Goal: Information Seeking & Learning: Learn about a topic

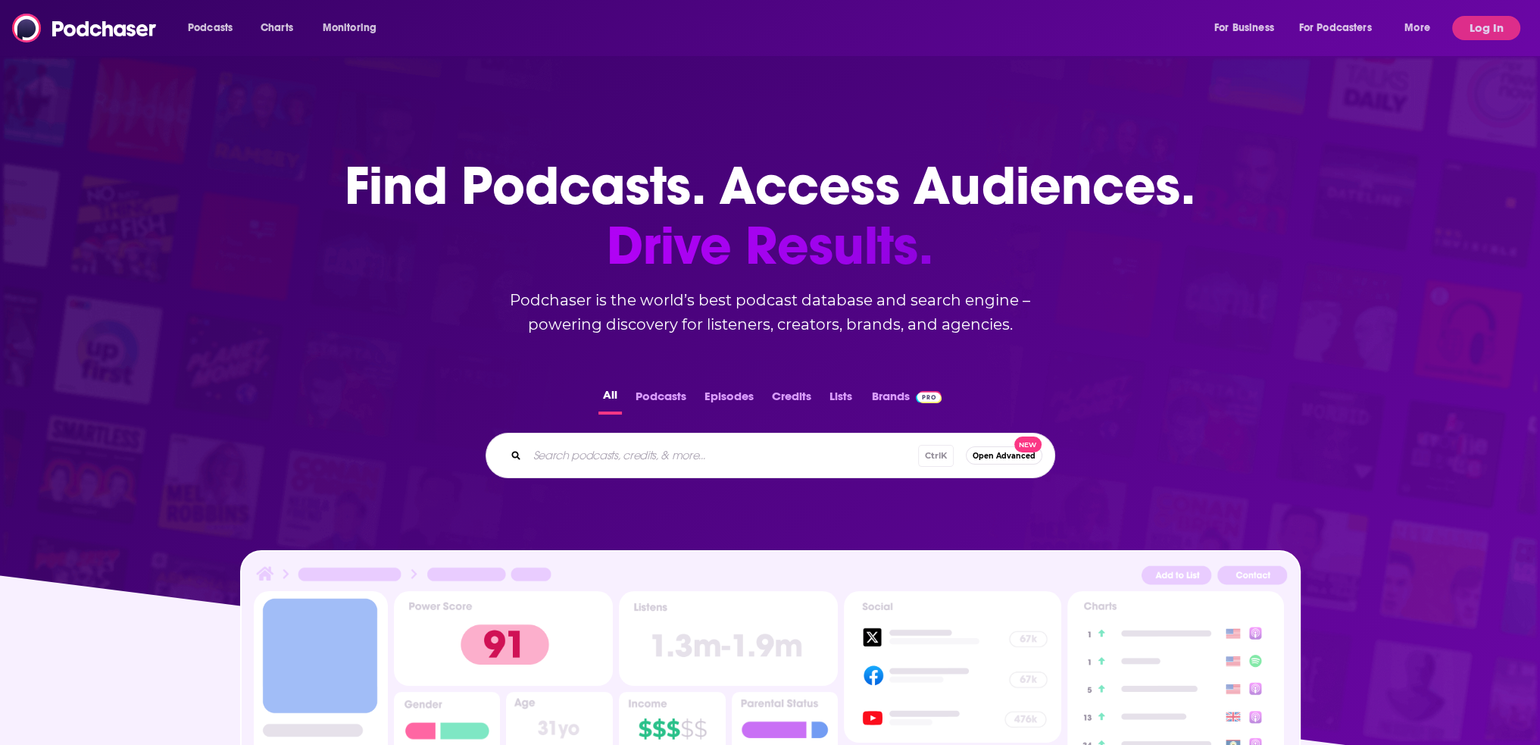
click at [1496, 22] on button "Log In" at bounding box center [1486, 28] width 68 height 24
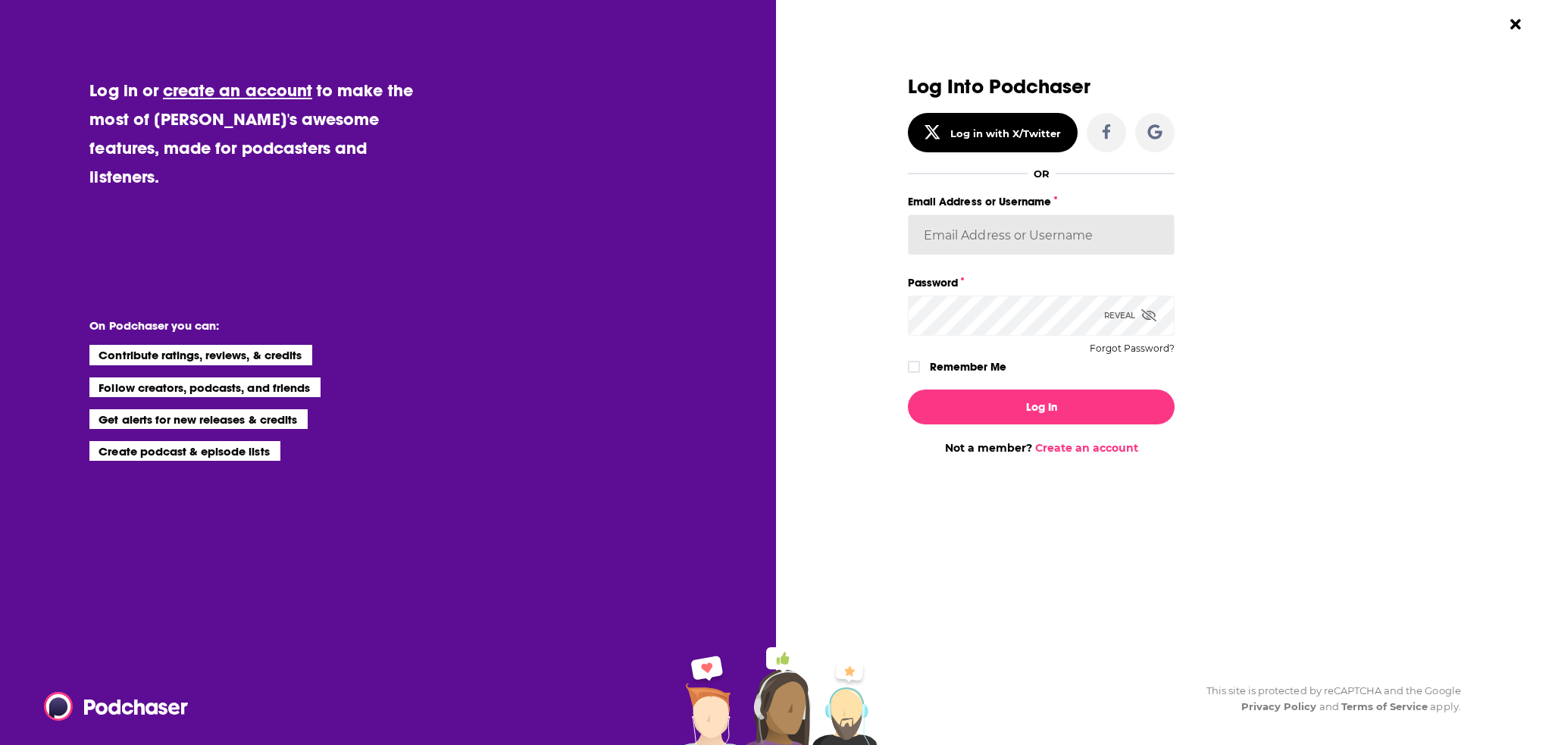
click at [1033, 223] on input "Email Address or Username" at bounding box center [1041, 234] width 267 height 41
type input "tessvanden"
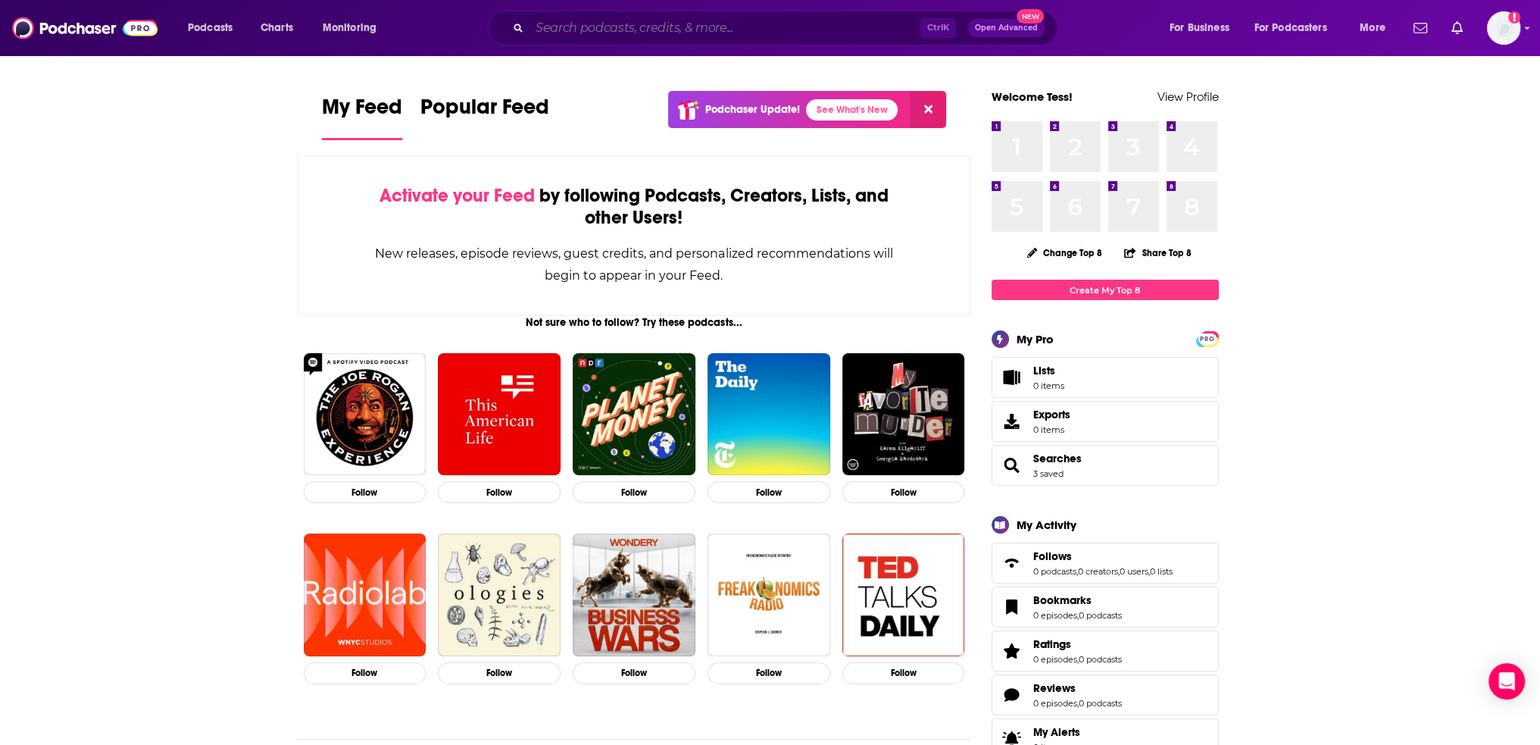
click at [582, 36] on input "Search podcasts, credits, & more..." at bounding box center [725, 28] width 391 height 24
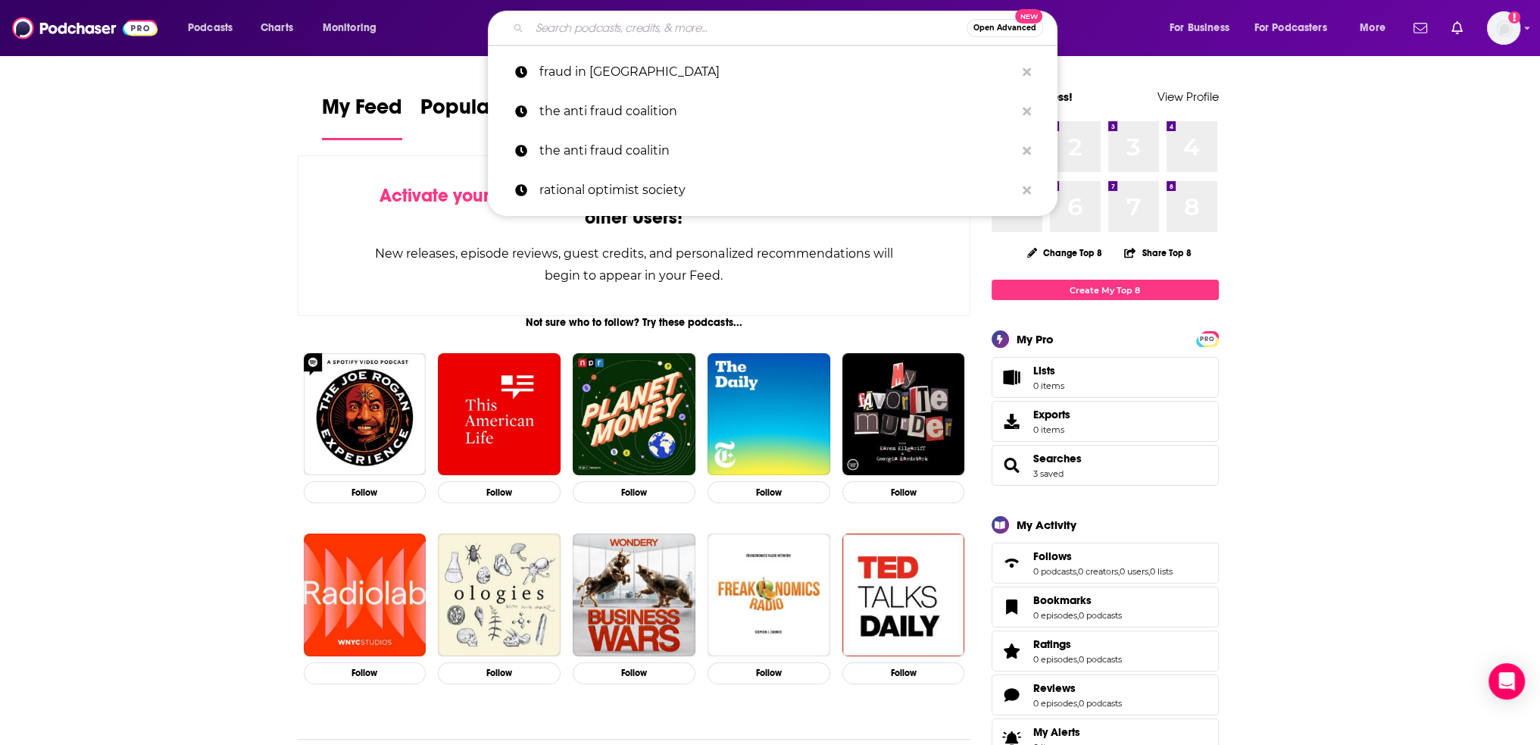
paste input "Sustainability Defined"
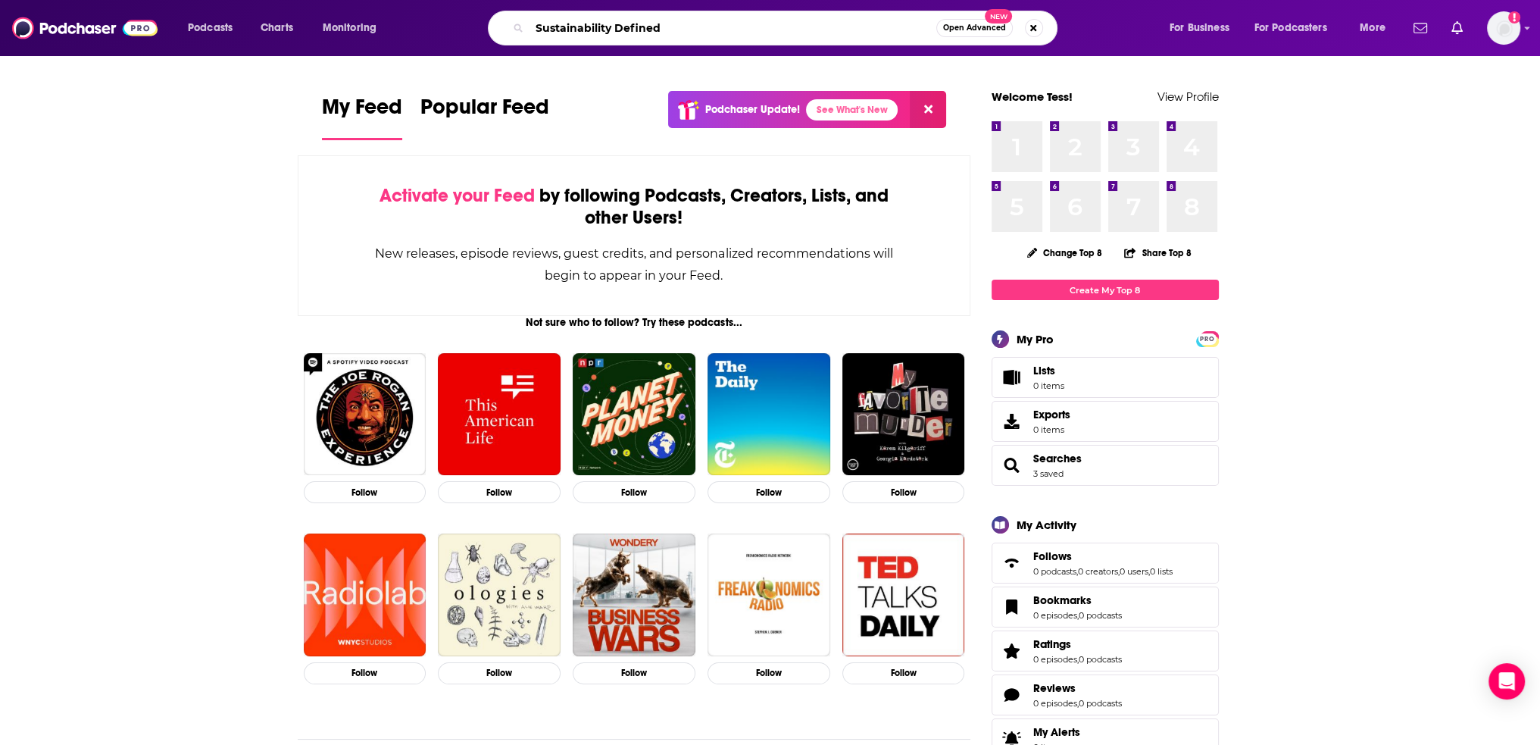
type input "Sustainability Defined"
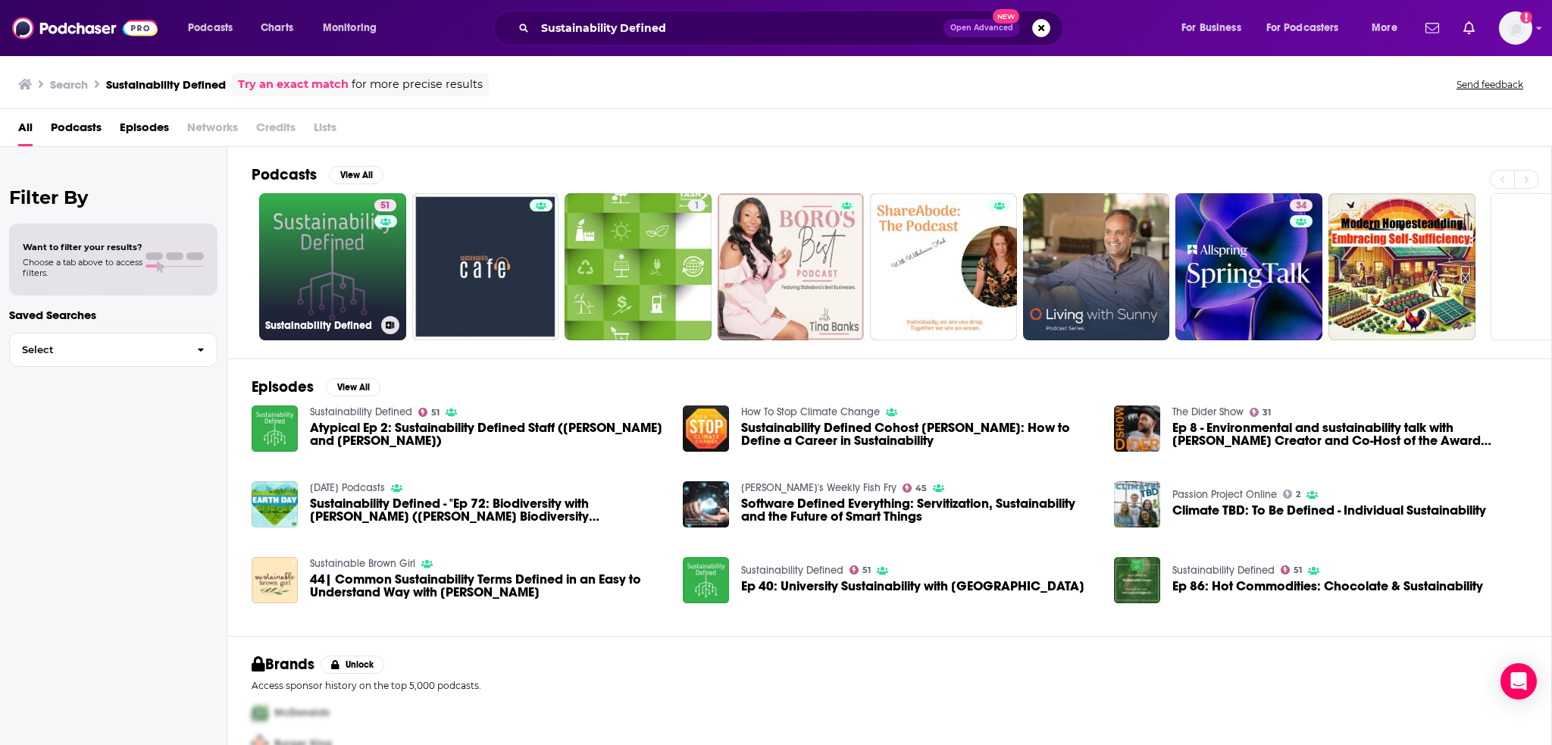
click at [352, 266] on link "51 Sustainability Defined" at bounding box center [332, 266] width 147 height 147
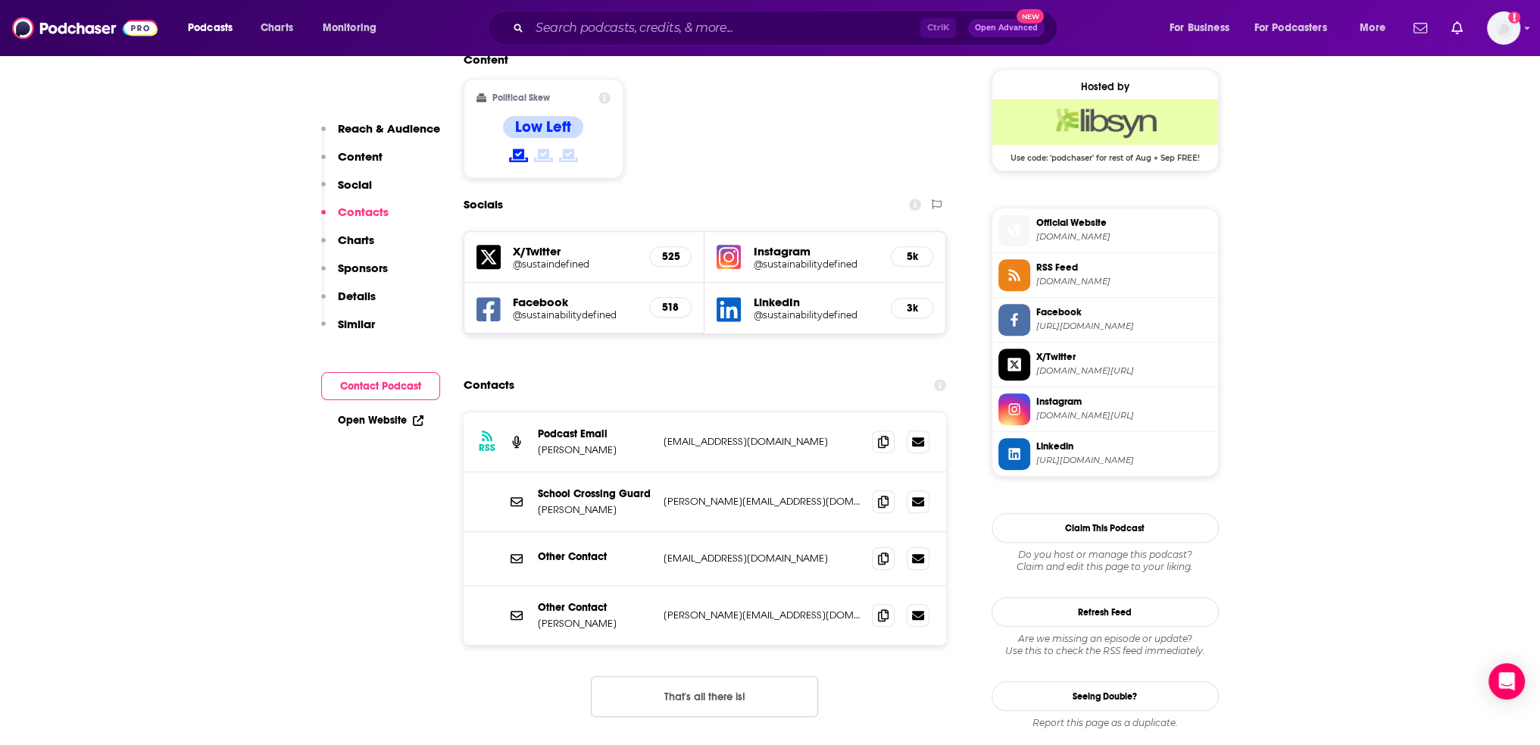
scroll to position [1212, 0]
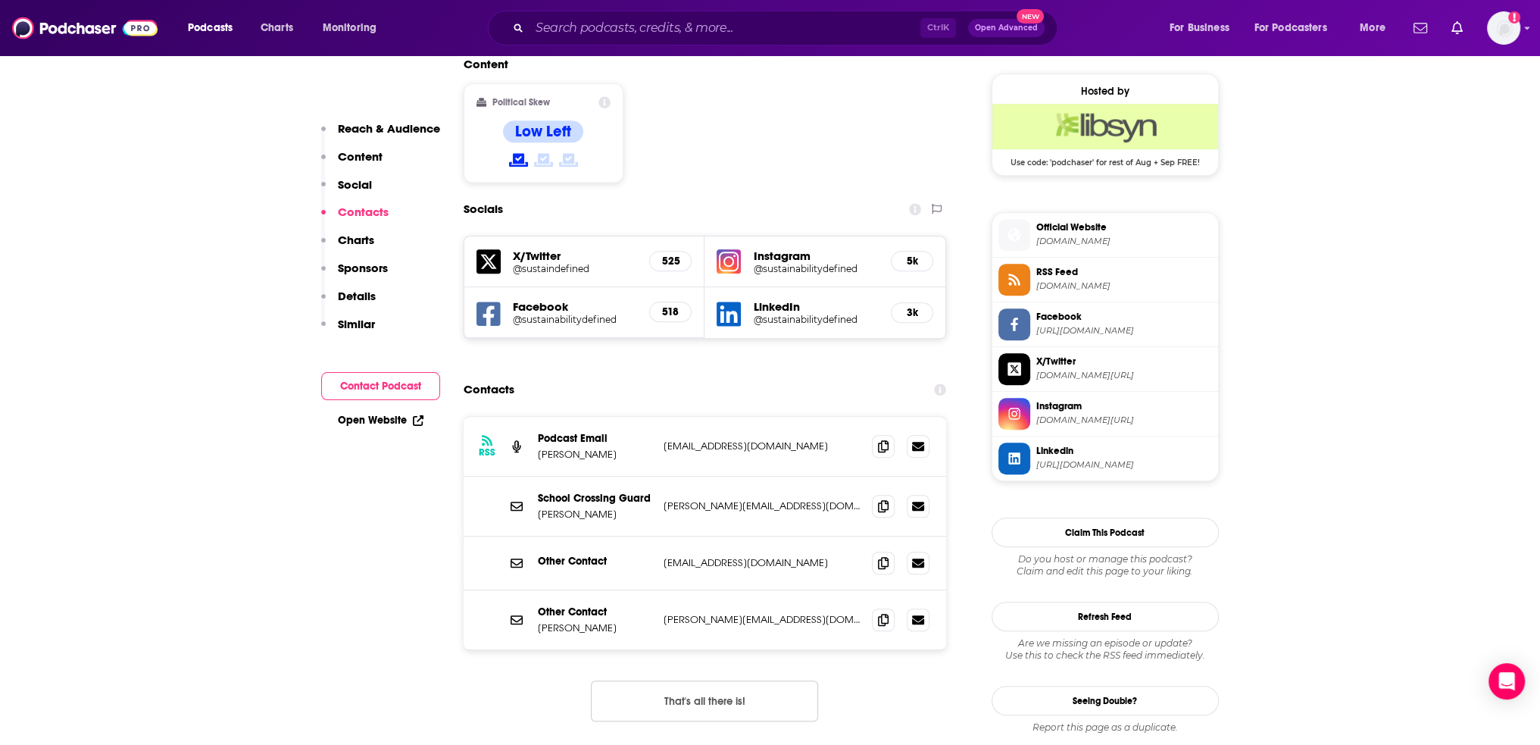
drag, startPoint x: 673, startPoint y: 198, endPoint x: 538, endPoint y: 195, distance: 134.9
click at [538, 249] on h5 "X/Twitter" at bounding box center [575, 256] width 125 height 14
click at [515, 263] on h5 "@sustaindefined" at bounding box center [575, 268] width 125 height 11
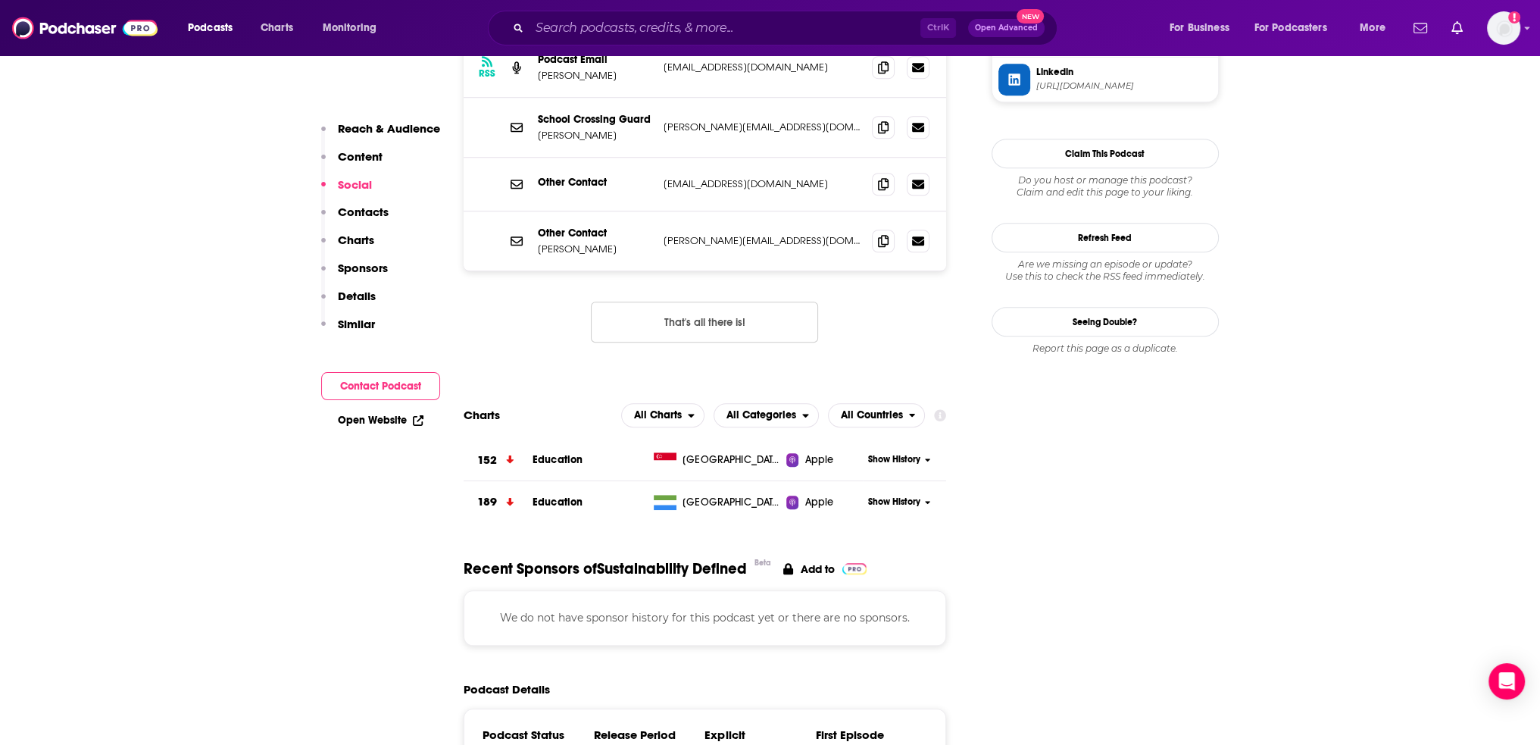
scroll to position [1364, 0]
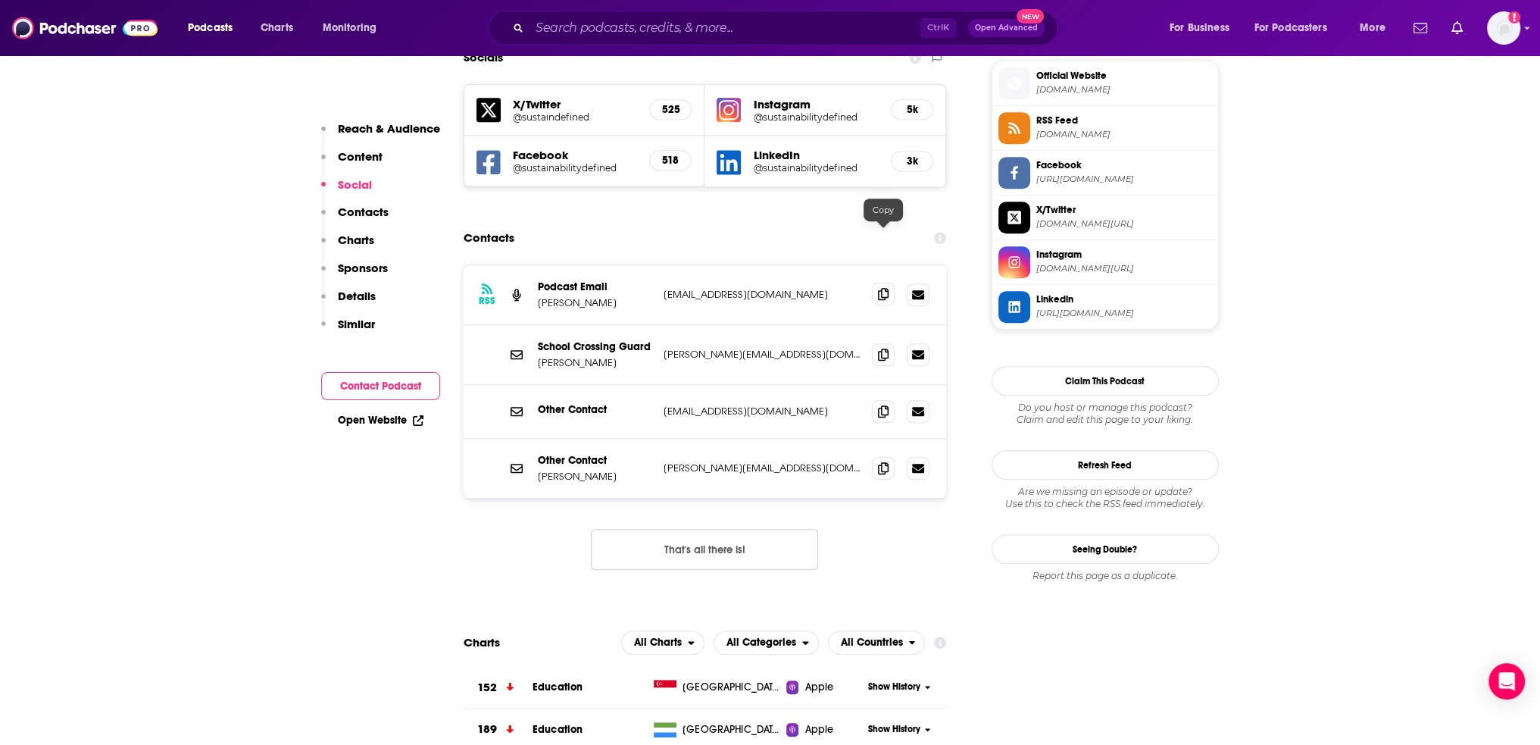
click at [882, 288] on icon at bounding box center [883, 294] width 11 height 12
click at [879, 405] on icon at bounding box center [883, 411] width 11 height 12
click at [882, 342] on span at bounding box center [883, 353] width 23 height 23
click at [874, 456] on span at bounding box center [883, 467] width 23 height 23
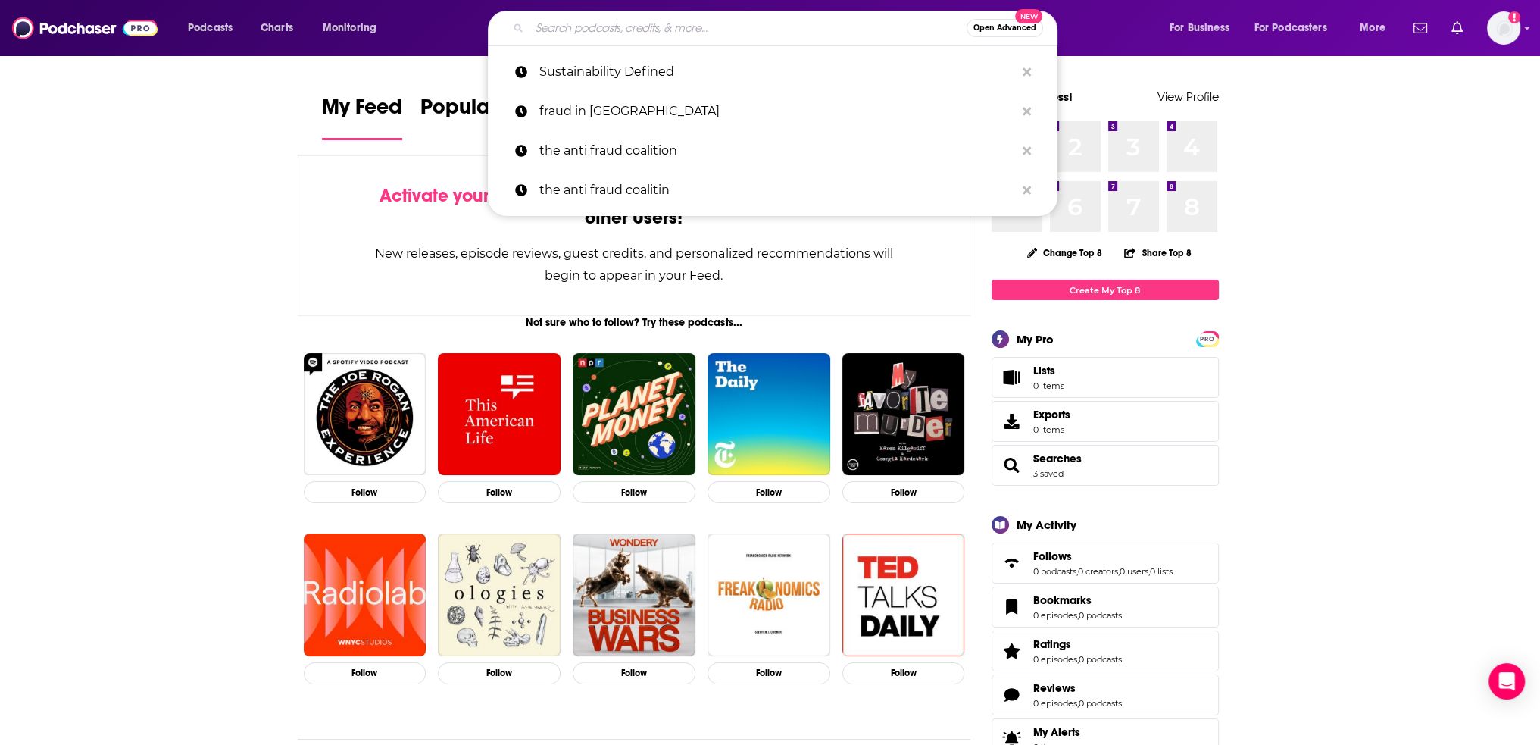
click at [581, 30] on input "Search podcasts, credits, & more..." at bounding box center [748, 28] width 437 height 24
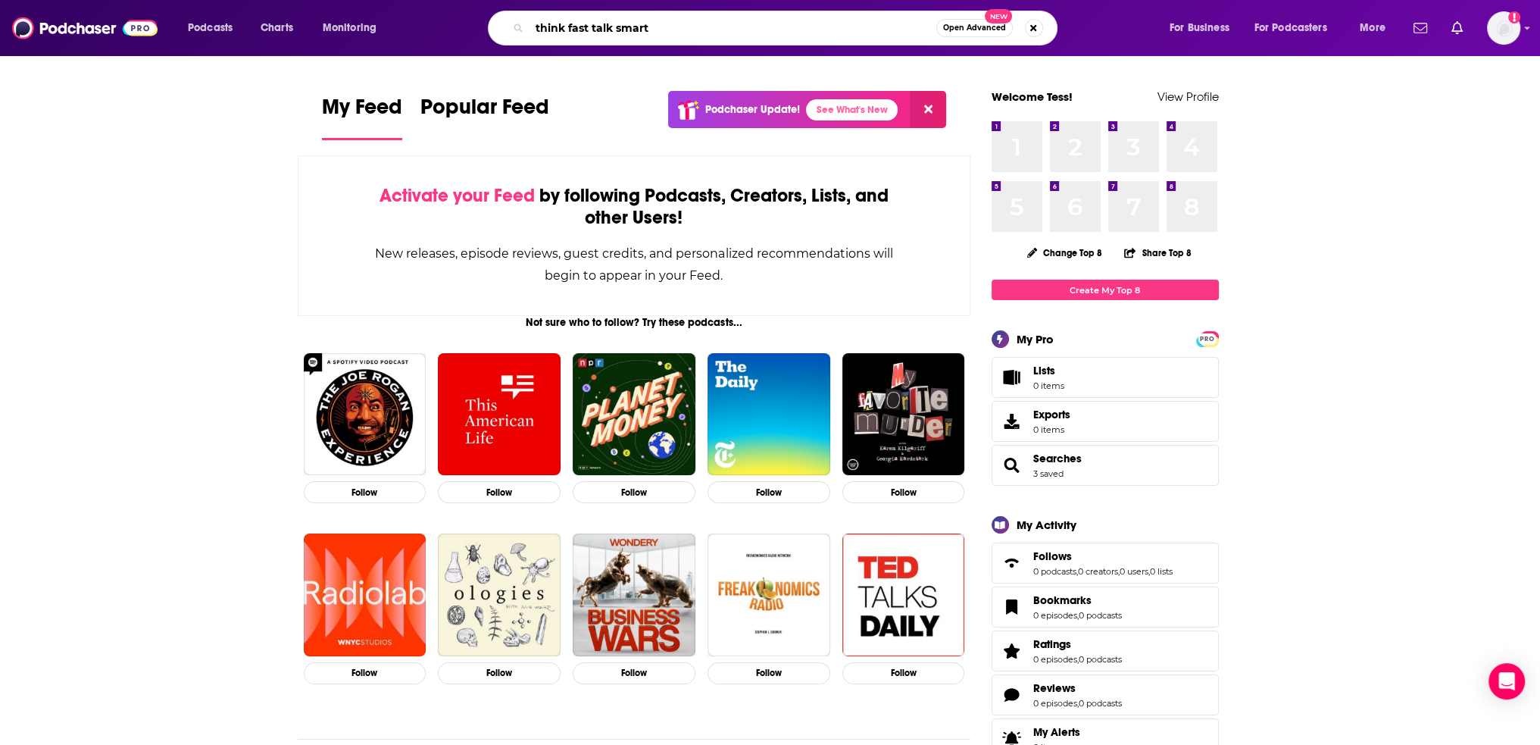
type input "think fast talk smart"
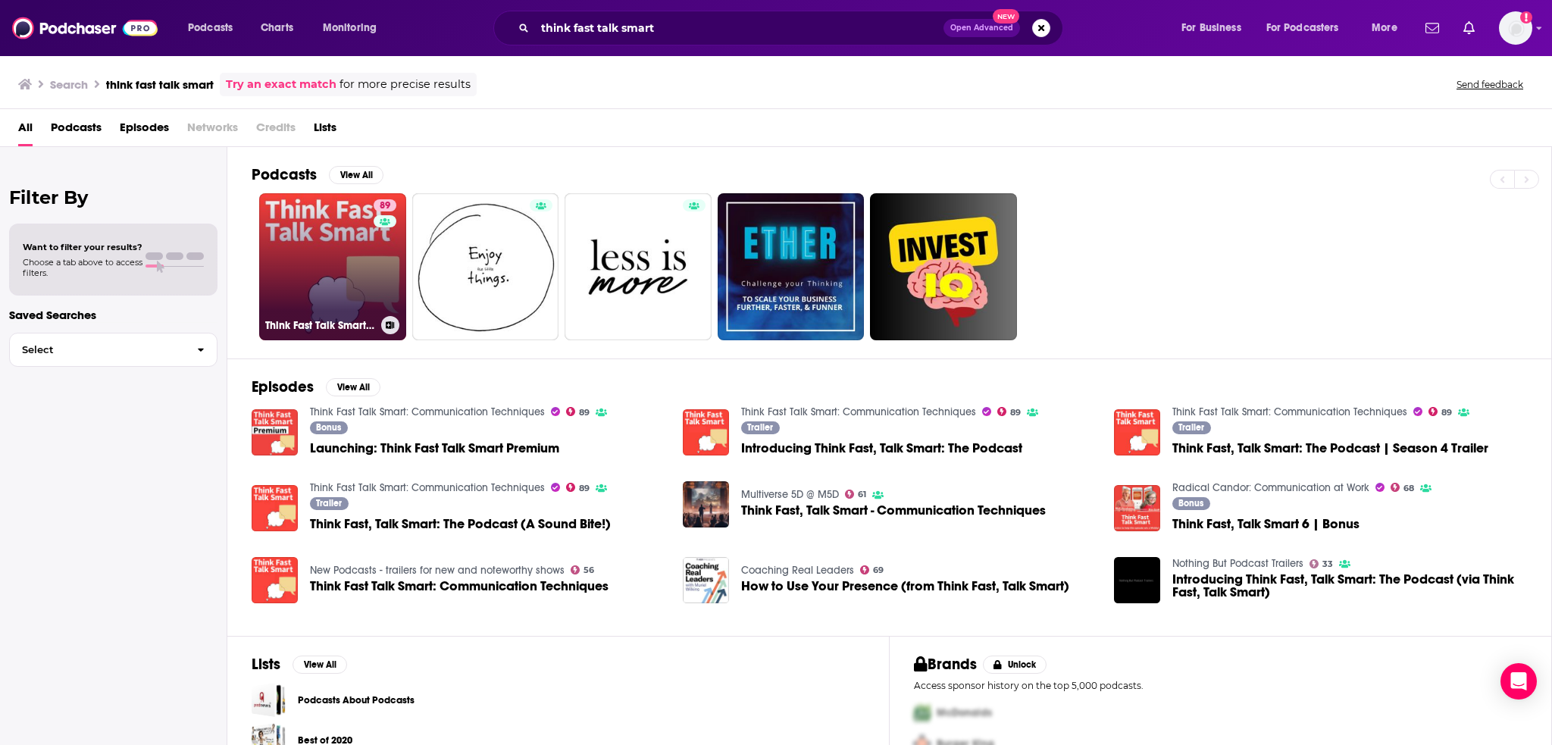
click at [351, 269] on link "89 Think Fast Talk Smart: Communication Techniques" at bounding box center [332, 266] width 147 height 147
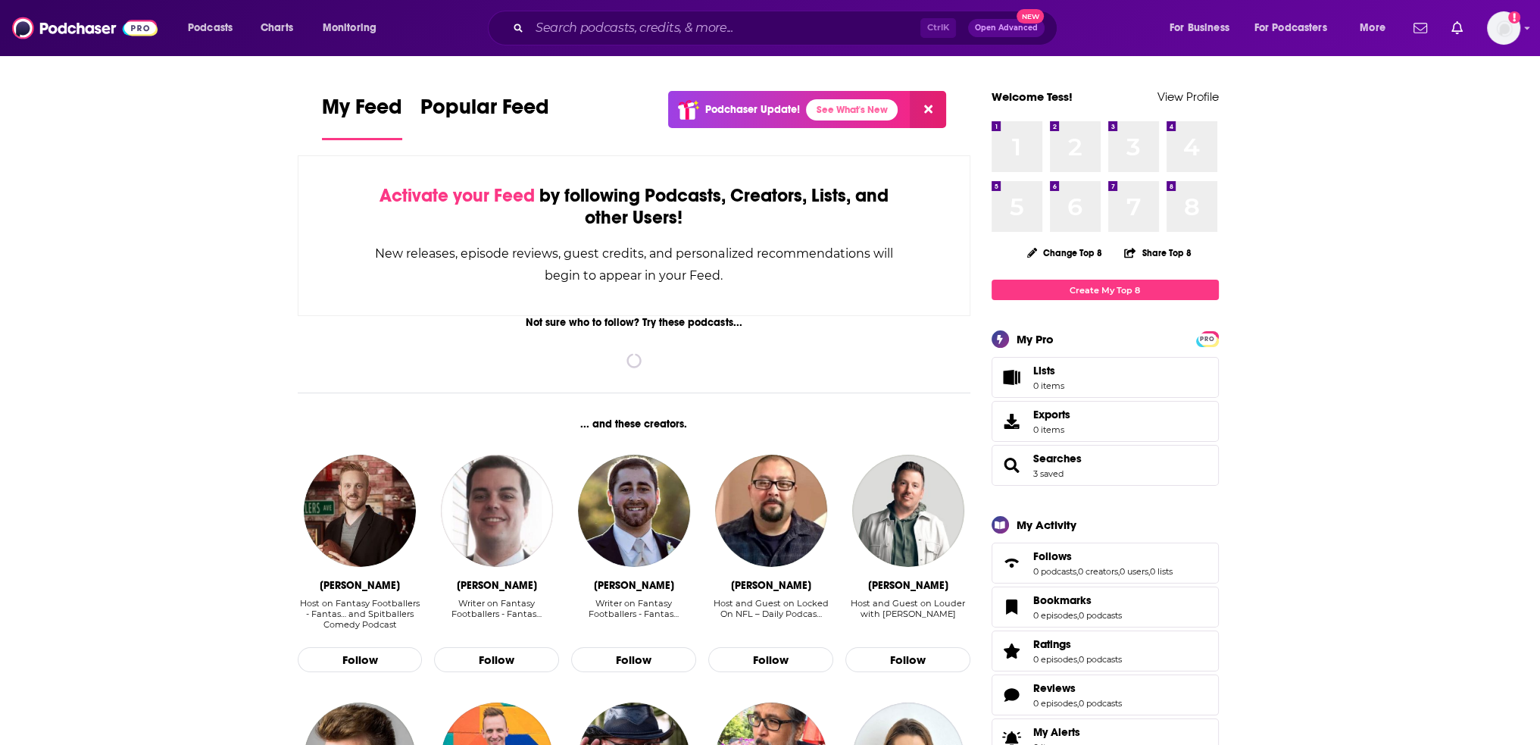
click at [652, 42] on div "Ctrl K Open Advanced New" at bounding box center [773, 28] width 570 height 35
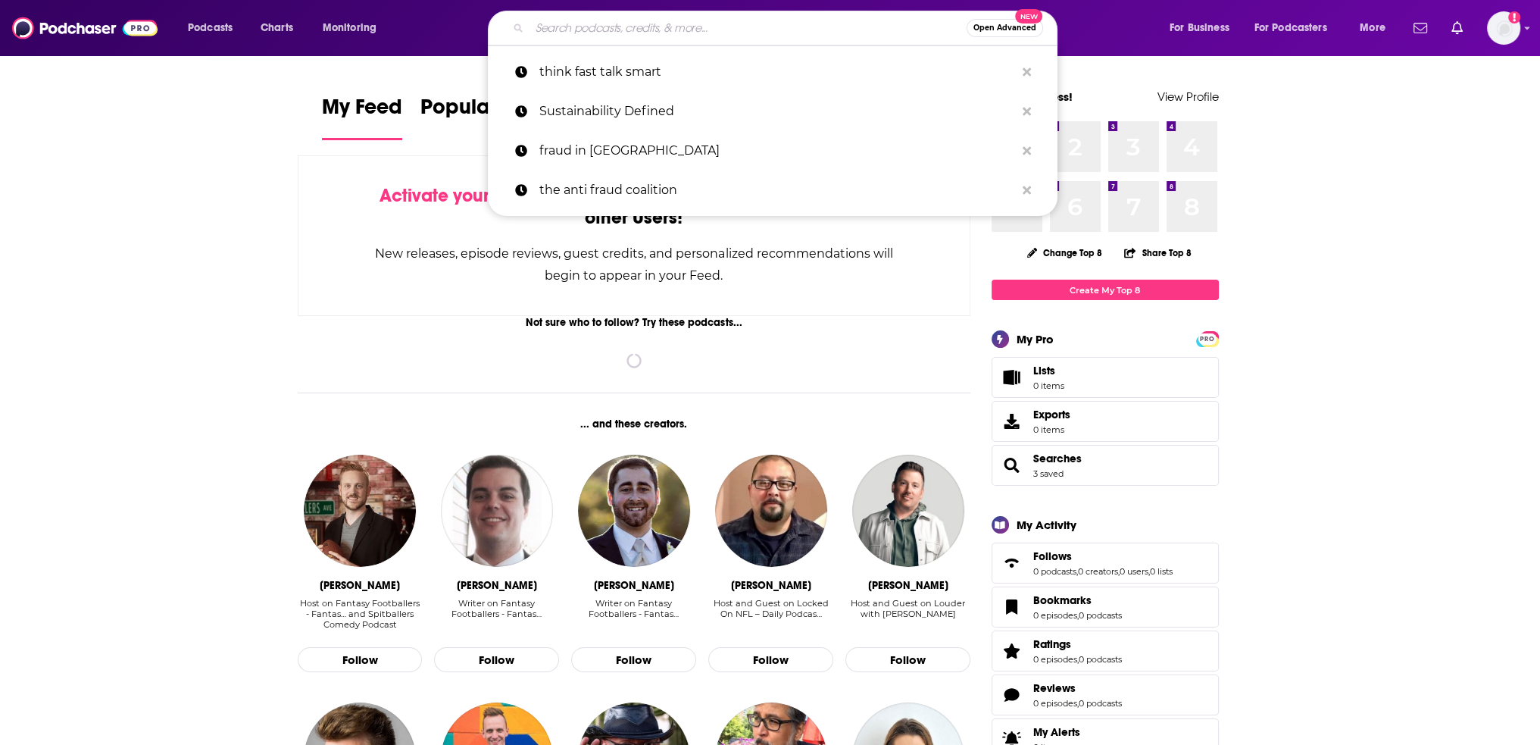
click at [643, 30] on input "Search podcasts, credits, & more..." at bounding box center [748, 28] width 437 height 24
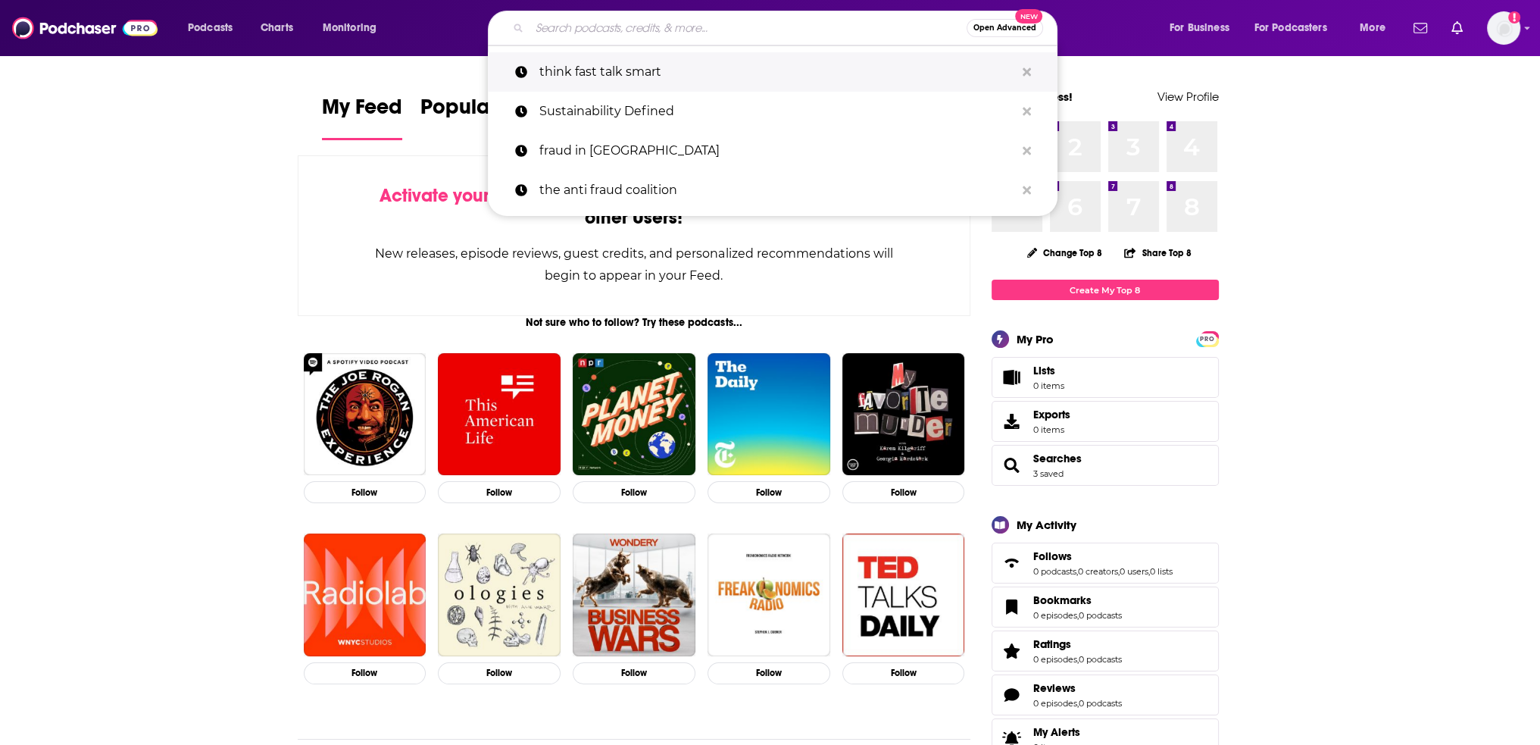
click at [612, 57] on p "think fast talk smart" at bounding box center [777, 71] width 476 height 39
type input "think fast talk smart"
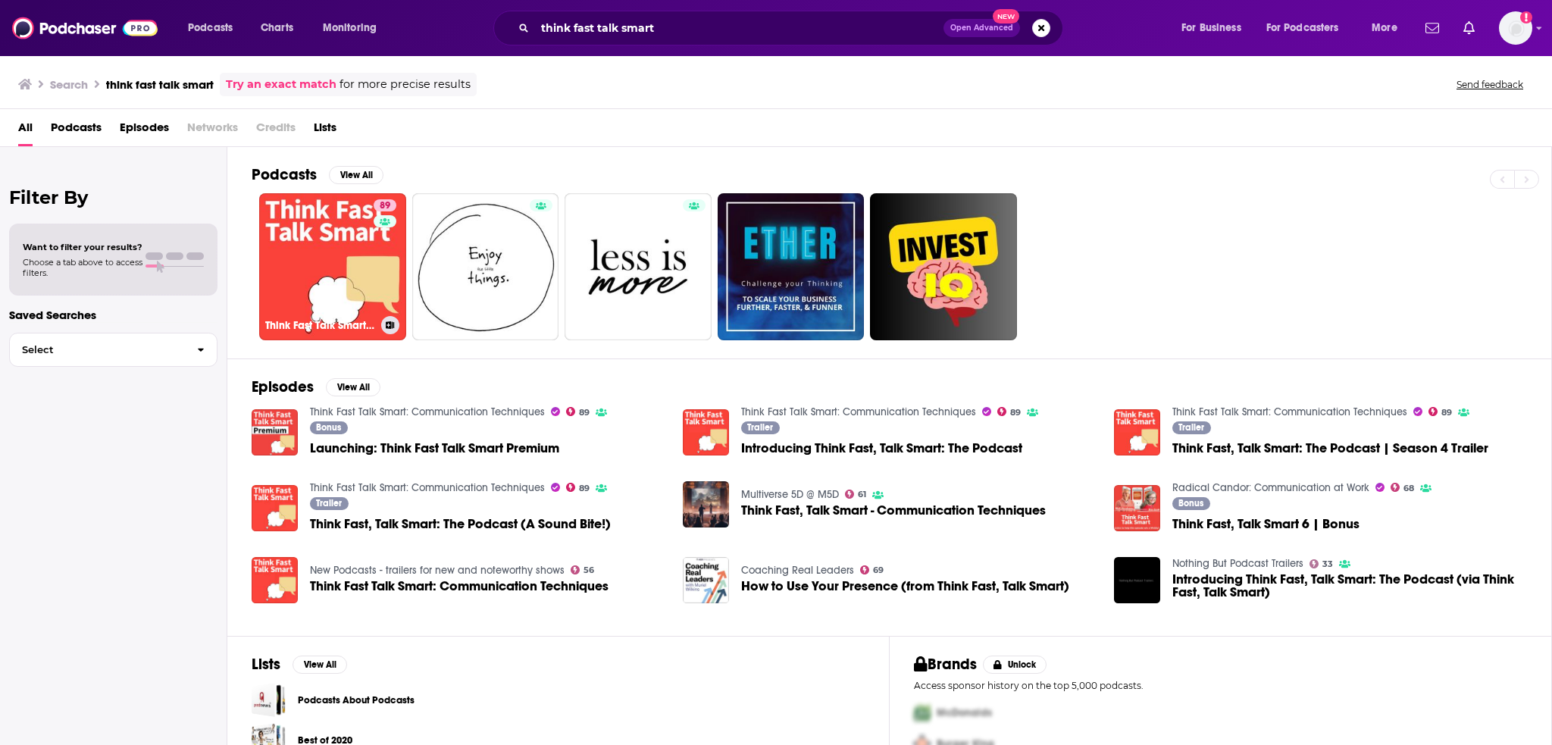
click at [362, 278] on link "89 Think Fast Talk Smart: Communication Techniques" at bounding box center [332, 266] width 147 height 147
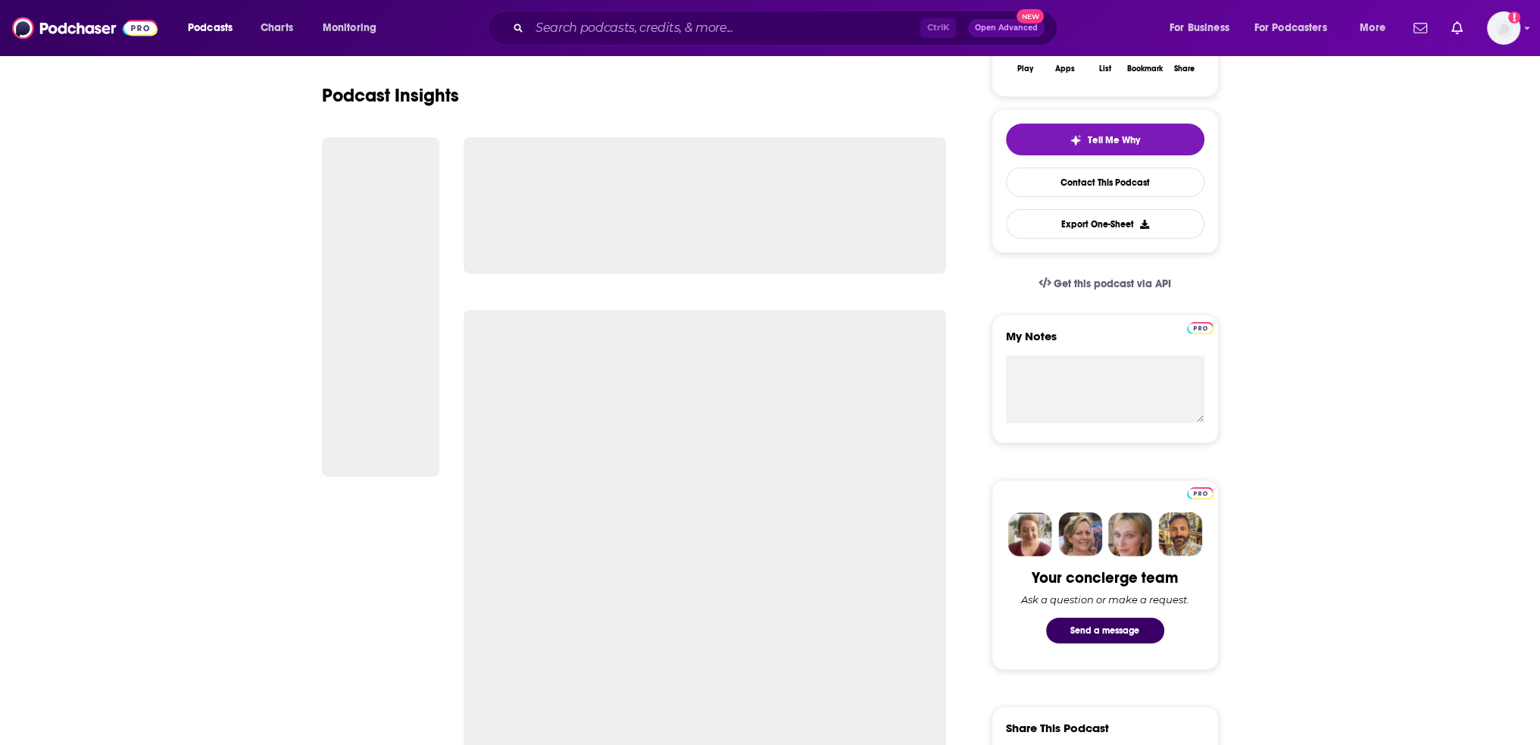
scroll to position [303, 0]
